Goal: Transaction & Acquisition: Purchase product/service

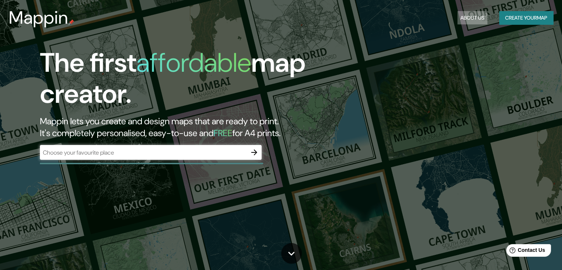
click at [469, 16] on button "About Us" at bounding box center [472, 18] width 30 height 14
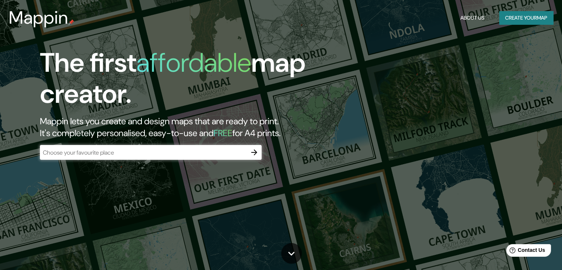
click at [40, 23] on h3 "Mappin" at bounding box center [38, 17] width 59 height 21
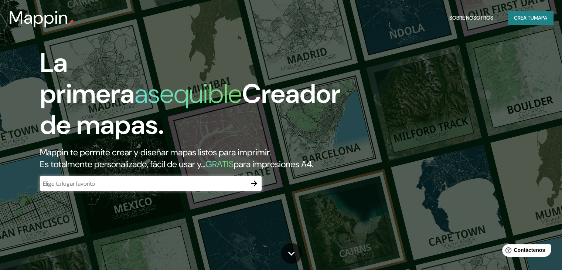
click at [196, 170] on h2 "Mappin te permite crear y diseñar mapas listos para imprimir. Es totalmente per…" at bounding box center [180, 158] width 281 height 24
click at [192, 186] on div "La primera asequible Creador de mapas. Mappin te permite crear y diseñar mapas …" at bounding box center [180, 122] width 337 height 151
click at [254, 188] on icon "button" at bounding box center [254, 183] width 9 height 9
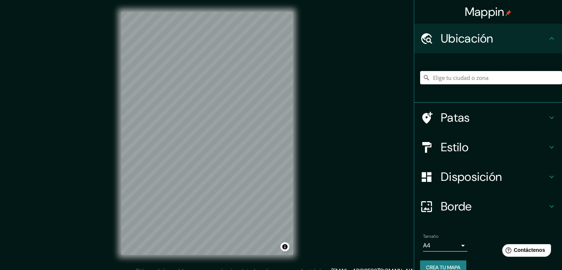
click at [455, 79] on input "Elige tu ciudad o zona" at bounding box center [491, 77] width 142 height 13
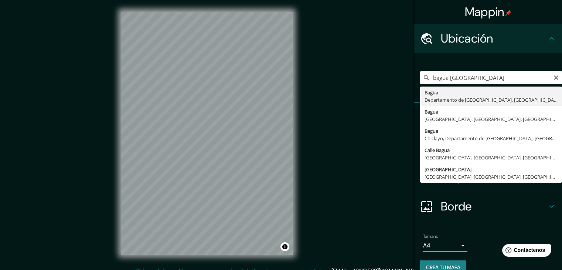
type input "[GEOGRAPHIC_DATA], [GEOGRAPHIC_DATA], [GEOGRAPHIC_DATA]"
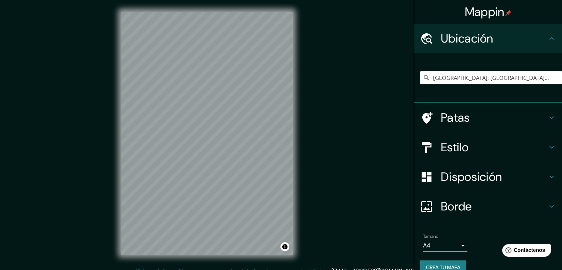
click at [480, 150] on h4 "Estilo" at bounding box center [494, 147] width 106 height 15
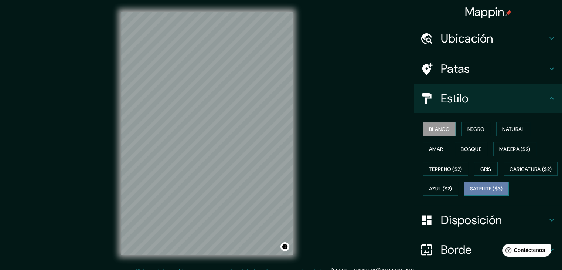
click at [470, 192] on font "Satélite ($3)" at bounding box center [486, 188] width 33 height 7
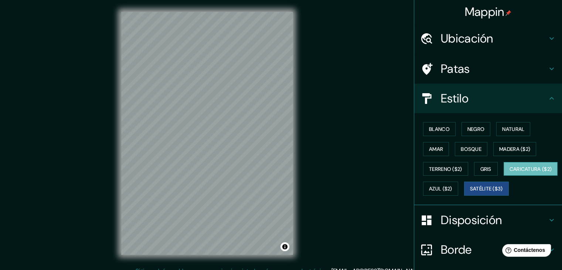
click at [509, 172] on font "Caricatura ($2)" at bounding box center [530, 168] width 42 height 7
click at [458, 187] on button "Azul ($2)" at bounding box center [440, 188] width 35 height 14
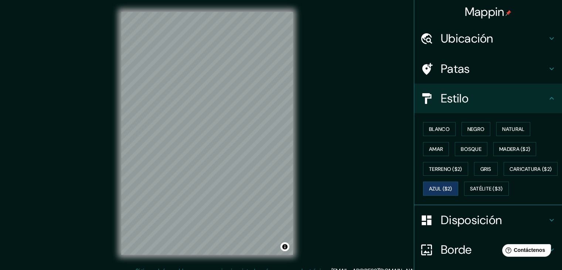
click at [495, 171] on div "Blanco Negro Natural Amar Bosque Madera ($2) Terreno ($2) Gris Caricatura ($2) …" at bounding box center [491, 158] width 142 height 79
click at [489, 169] on button "Gris" at bounding box center [486, 169] width 24 height 14
click at [447, 167] on font "Terreno ($2)" at bounding box center [445, 168] width 33 height 7
click at [430, 153] on button "Amar" at bounding box center [436, 149] width 26 height 14
click at [464, 150] on font "Bosque" at bounding box center [471, 149] width 21 height 7
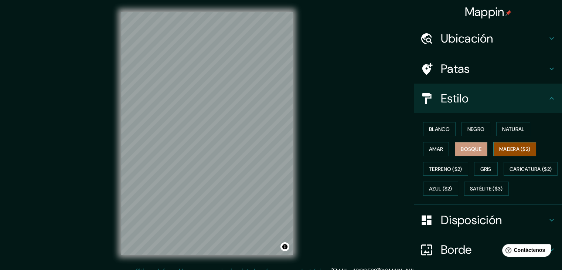
click at [515, 144] on font "Madera ($2)" at bounding box center [514, 149] width 31 height 10
click at [504, 133] on font "Natural" at bounding box center [513, 129] width 22 height 10
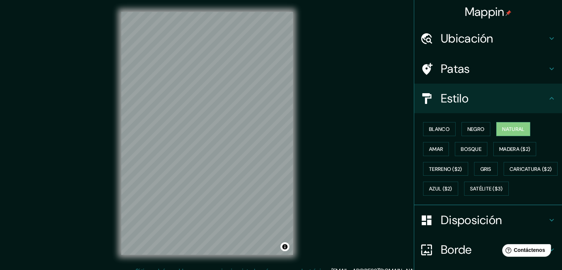
click at [468, 120] on div "Blanco Negro Natural Amar Bosque Madera ($2) Terreno ($2) Gris Caricatura ($2) …" at bounding box center [491, 158] width 142 height 79
click at [468, 128] on font "Negro" at bounding box center [475, 129] width 17 height 7
click at [447, 129] on button "Blanco" at bounding box center [439, 129] width 33 height 14
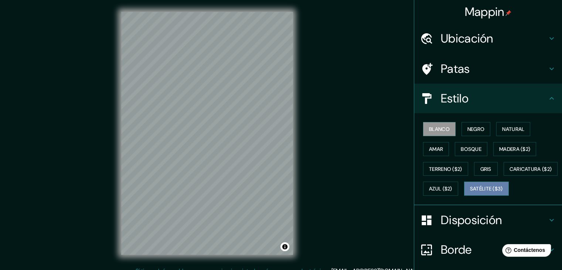
click at [470, 193] on font "Satélite ($3)" at bounding box center [486, 189] width 33 height 10
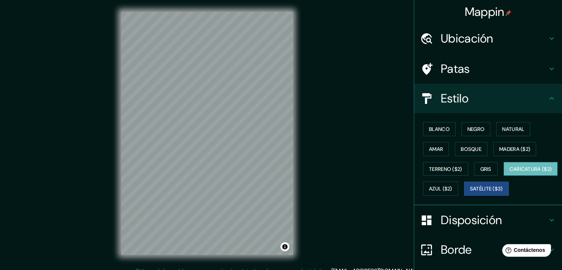
click at [503, 176] on button "Caricatura ($2)" at bounding box center [530, 169] width 54 height 14
click at [485, 170] on font "Gris" at bounding box center [485, 168] width 11 height 7
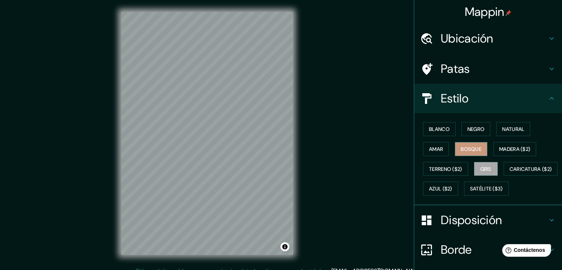
click at [472, 150] on font "Bosque" at bounding box center [471, 149] width 21 height 7
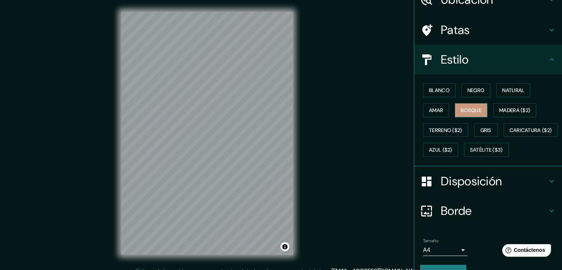
scroll to position [75, 0]
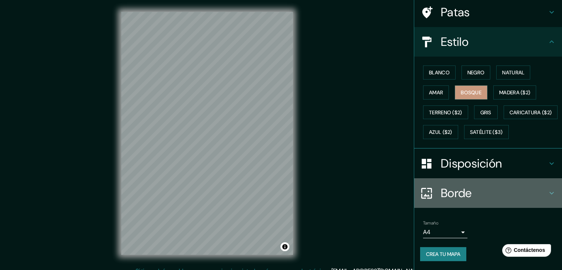
click at [478, 192] on h4 "Borde" at bounding box center [494, 192] width 106 height 15
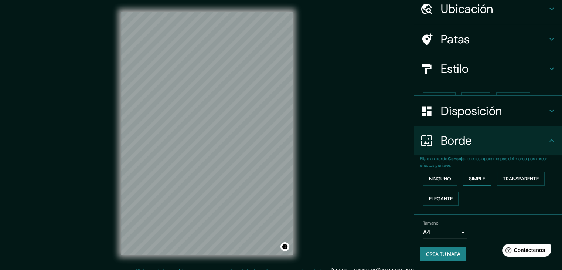
scroll to position [17, 0]
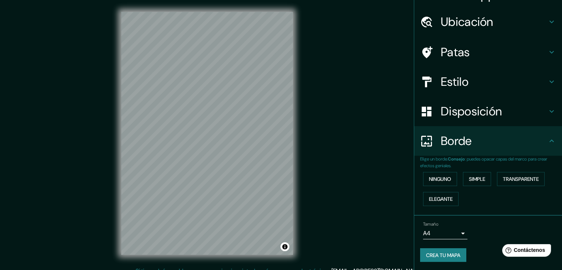
click at [468, 136] on h4 "Borde" at bounding box center [494, 140] width 106 height 15
click at [443, 228] on body "Mappin Ubicación Bagua, [GEOGRAPHIC_DATA], [GEOGRAPHIC_DATA] Patas Estilo Dispo…" at bounding box center [281, 135] width 562 height 270
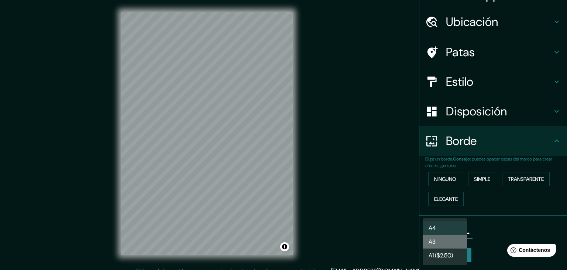
click at [451, 241] on li "A3" at bounding box center [445, 242] width 44 height 14
type input "a4"
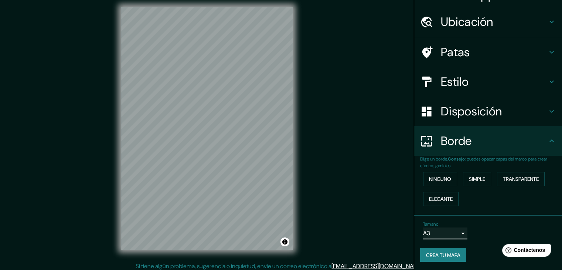
scroll to position [8, 0]
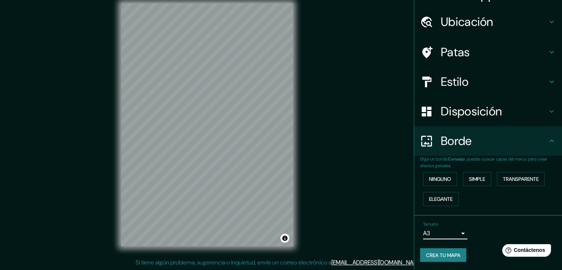
click at [475, 139] on h4 "Borde" at bounding box center [494, 140] width 106 height 15
click at [438, 196] on font "Elegante" at bounding box center [441, 198] width 24 height 7
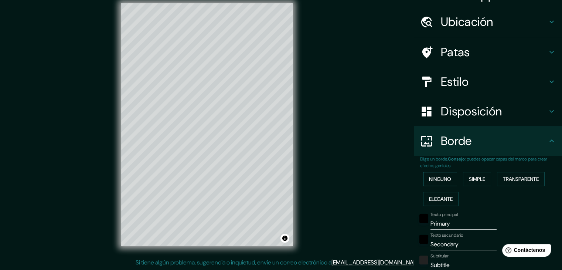
click at [434, 179] on font "Ninguno" at bounding box center [440, 178] width 22 height 7
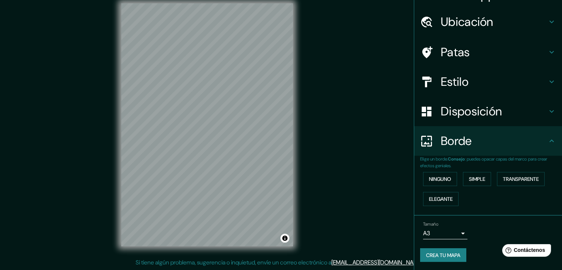
click at [549, 142] on icon at bounding box center [551, 140] width 9 height 9
click at [547, 141] on icon at bounding box center [551, 140] width 9 height 9
click at [541, 114] on h4 "Disposición" at bounding box center [494, 111] width 106 height 15
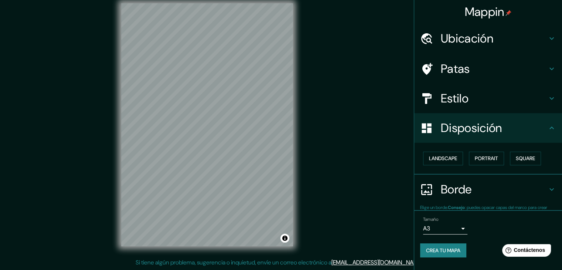
scroll to position [0, 0]
click at [527, 154] on font "Cuadrado" at bounding box center [517, 159] width 27 height 10
